Goal: Entertainment & Leisure: Consume media (video, audio)

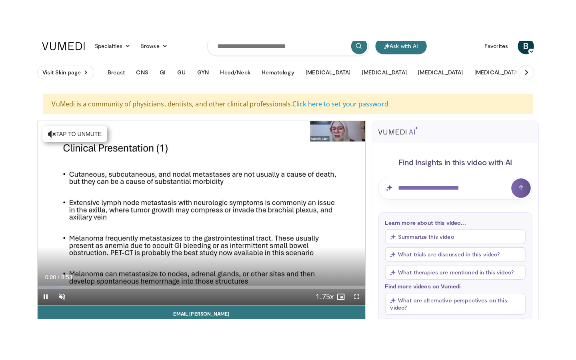
scroll to position [12, 0]
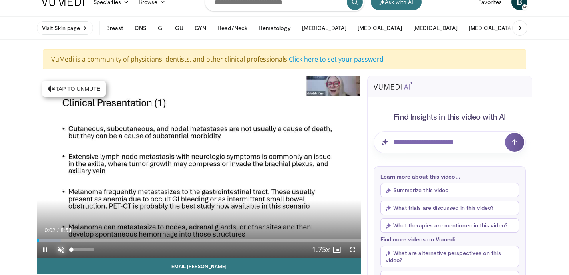
click at [58, 250] on span "Video Player" at bounding box center [61, 250] width 16 height 16
click at [351, 250] on span "Video Player" at bounding box center [353, 250] width 16 height 16
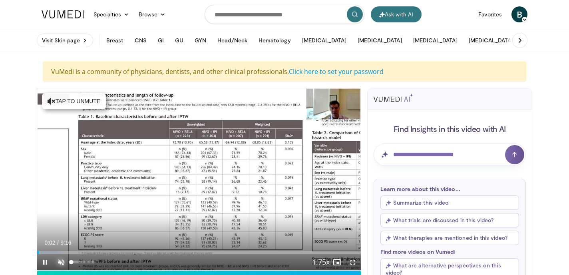
click at [62, 263] on span "Video Player" at bounding box center [61, 262] width 16 height 16
click at [354, 264] on span "Video Player" at bounding box center [353, 262] width 16 height 16
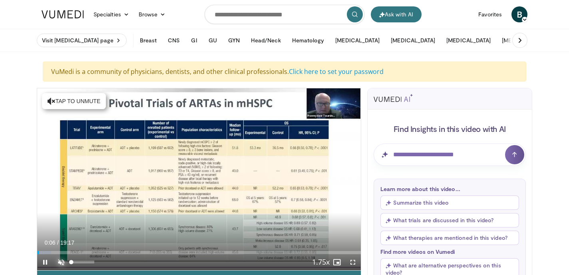
click at [62, 261] on span "Video Player" at bounding box center [61, 262] width 16 height 16
click at [340, 262] on span "Video Player" at bounding box center [337, 262] width 16 height 16
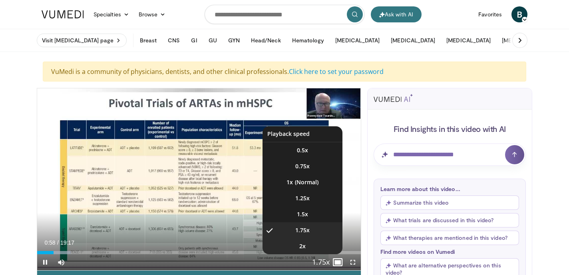
click at [321, 246] on li "2x" at bounding box center [303, 246] width 80 height 16
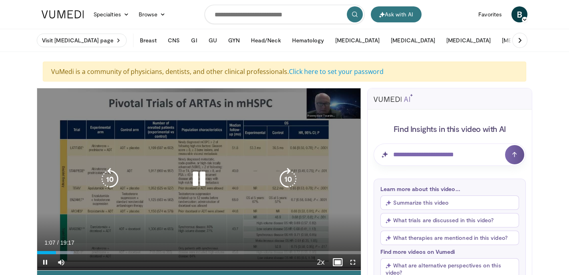
click at [343, 163] on div "10 seconds Tap to unmute" at bounding box center [199, 179] width 324 height 182
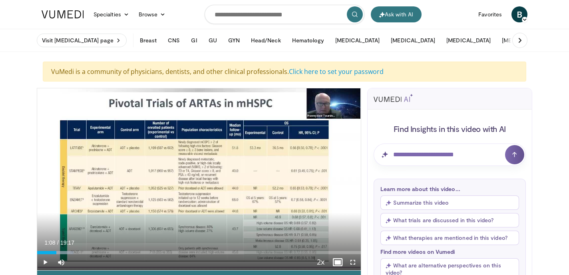
click at [343, 163] on div "10 seconds Tap to unmute" at bounding box center [199, 179] width 324 height 182
click at [355, 263] on span "Video Player" at bounding box center [353, 262] width 16 height 16
